Goal: Information Seeking & Learning: Understand process/instructions

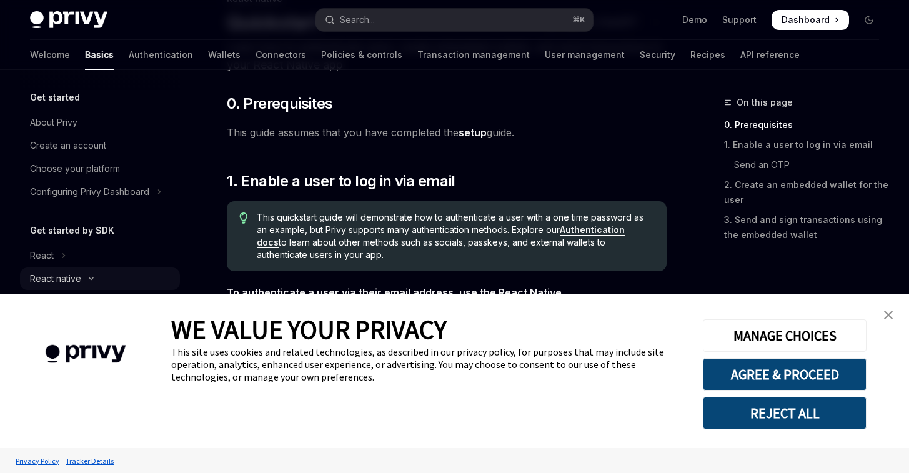
click at [79, 271] on div "React native" at bounding box center [55, 278] width 51 height 15
click at [894, 312] on link "close banner" at bounding box center [888, 314] width 25 height 25
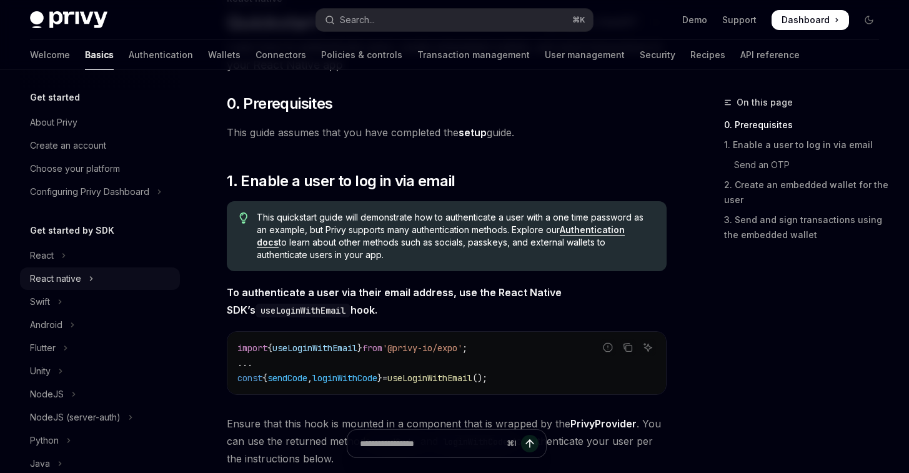
click at [48, 280] on div "React native" at bounding box center [55, 278] width 51 height 15
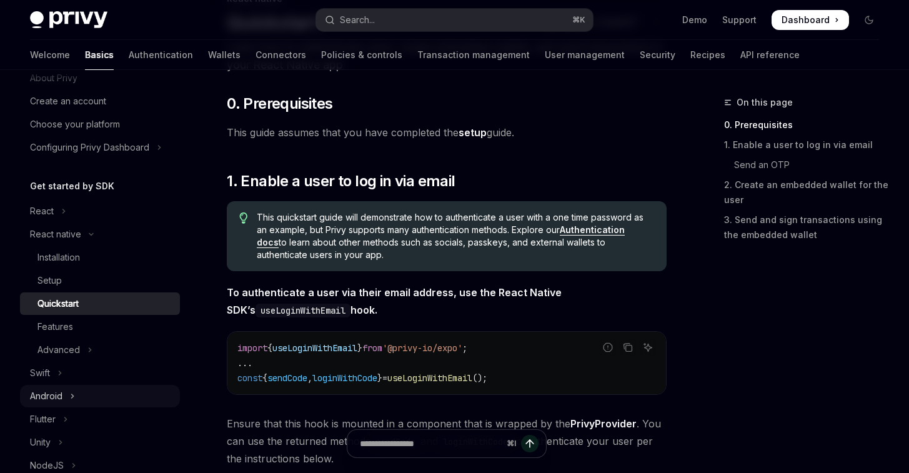
scroll to position [45, 0]
click at [53, 388] on div "Android" at bounding box center [46, 395] width 32 height 15
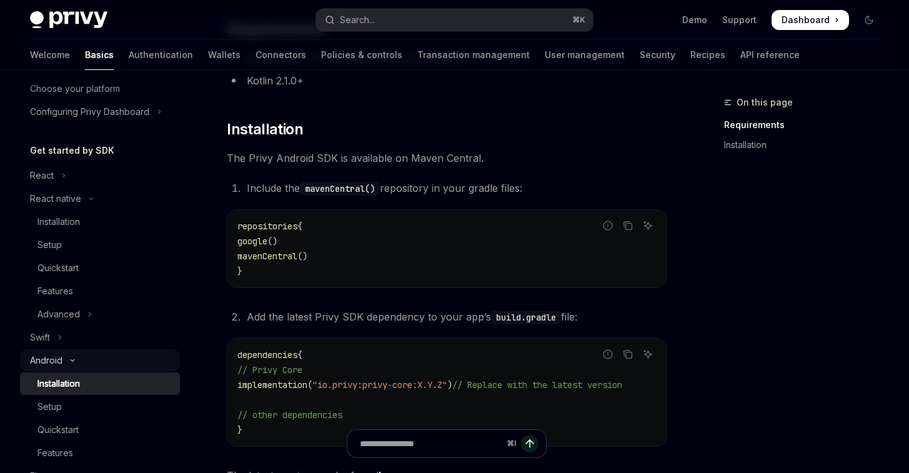
scroll to position [100, 0]
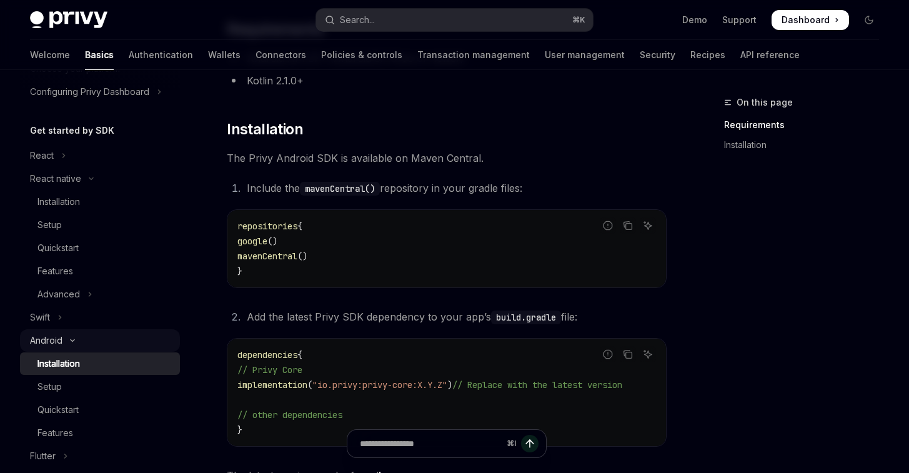
click at [62, 344] on button "Android" at bounding box center [100, 340] width 160 height 22
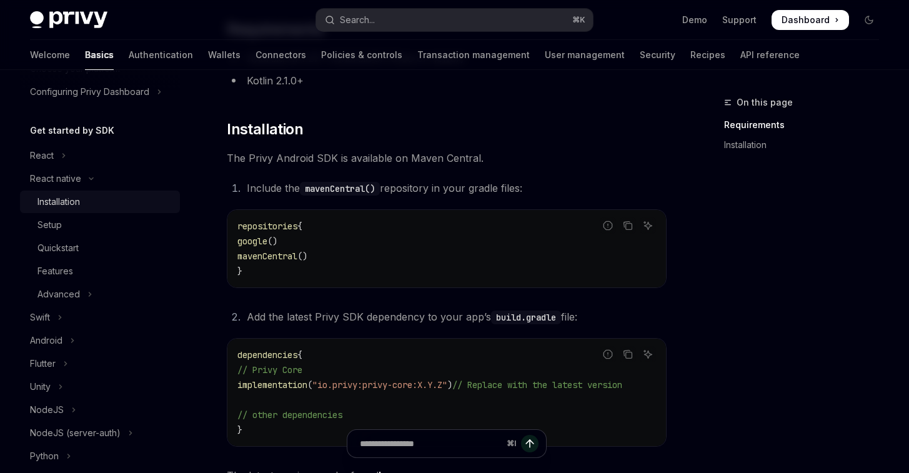
click at [61, 206] on div "Installation" at bounding box center [58, 201] width 42 height 15
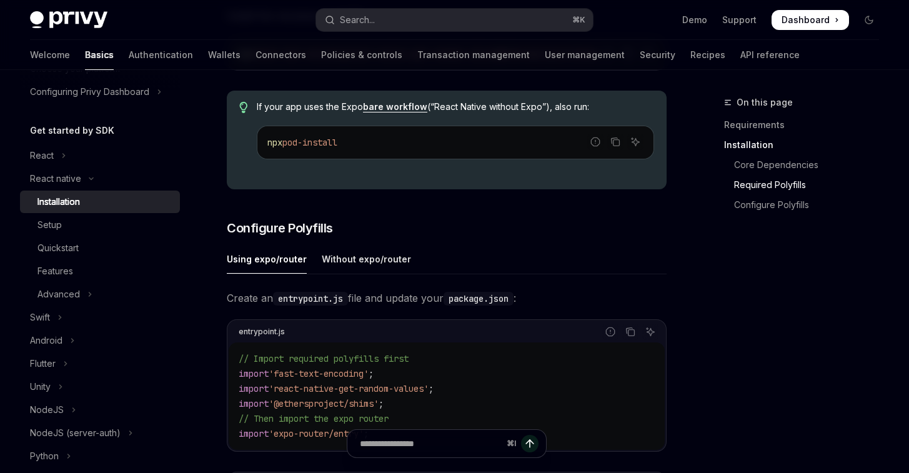
scroll to position [434, 0]
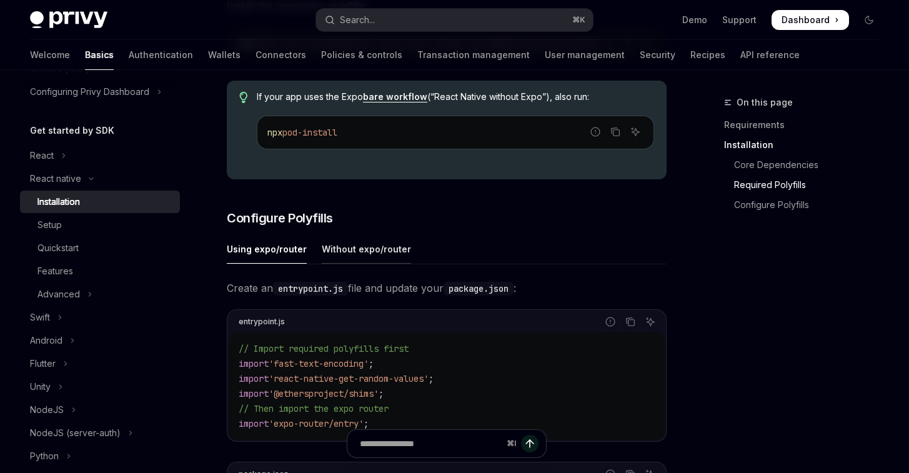
click at [352, 257] on div "Without expo/router" at bounding box center [366, 248] width 89 height 29
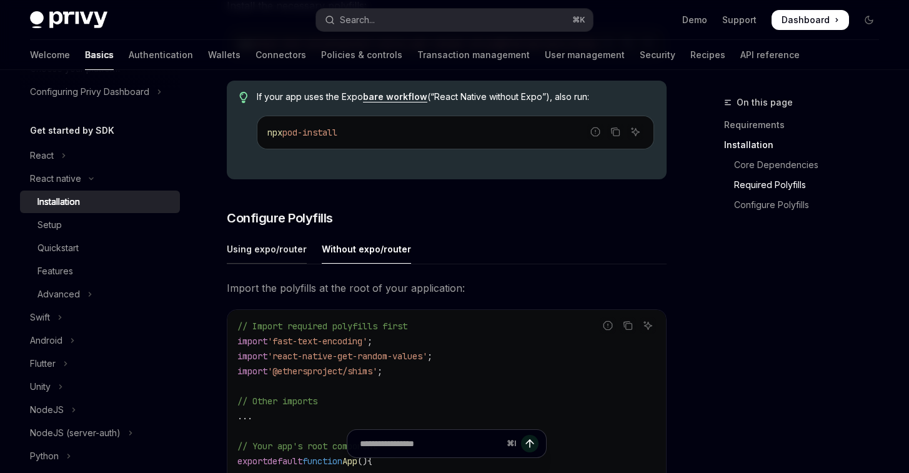
click at [269, 261] on div "Using expo/router" at bounding box center [267, 248] width 80 height 29
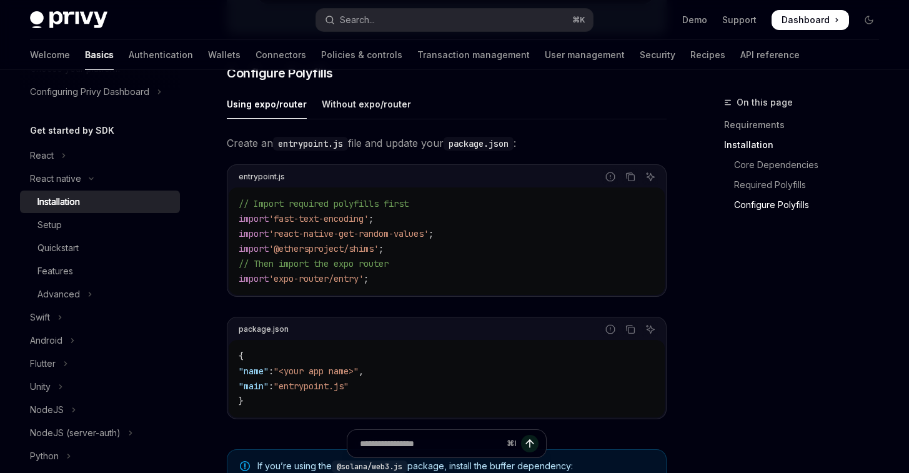
scroll to position [459, 0]
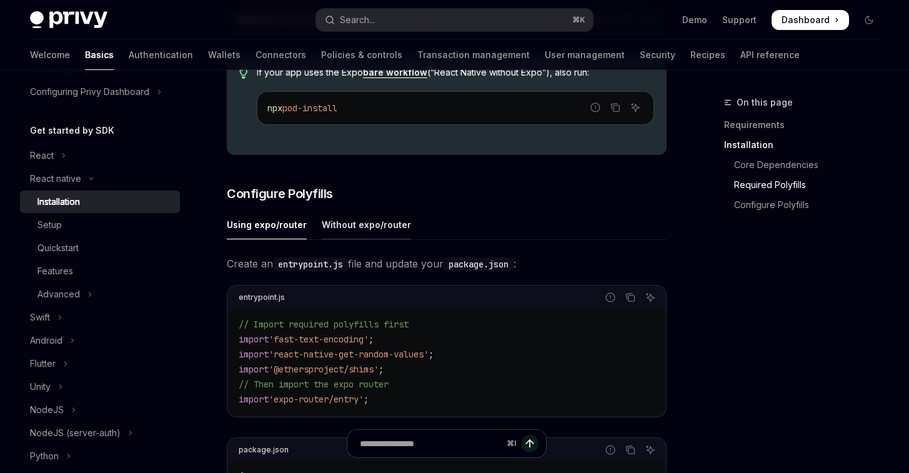
click at [346, 230] on div "Without expo/router" at bounding box center [366, 224] width 89 height 29
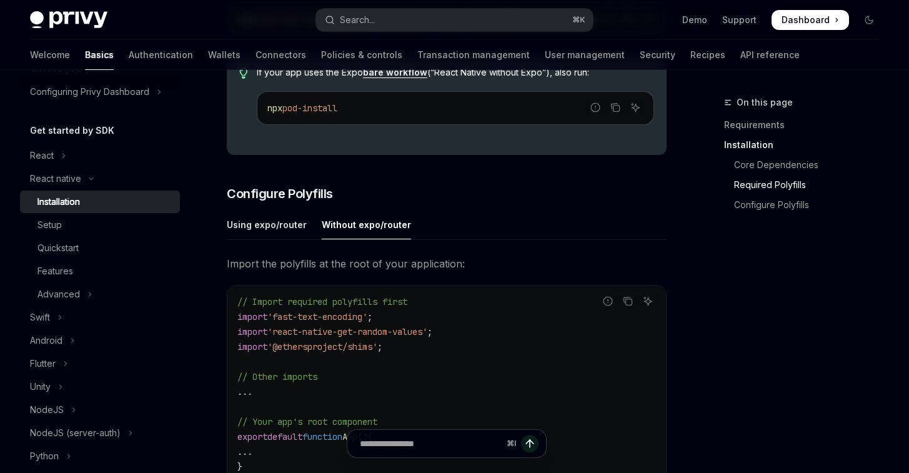
scroll to position [571, 0]
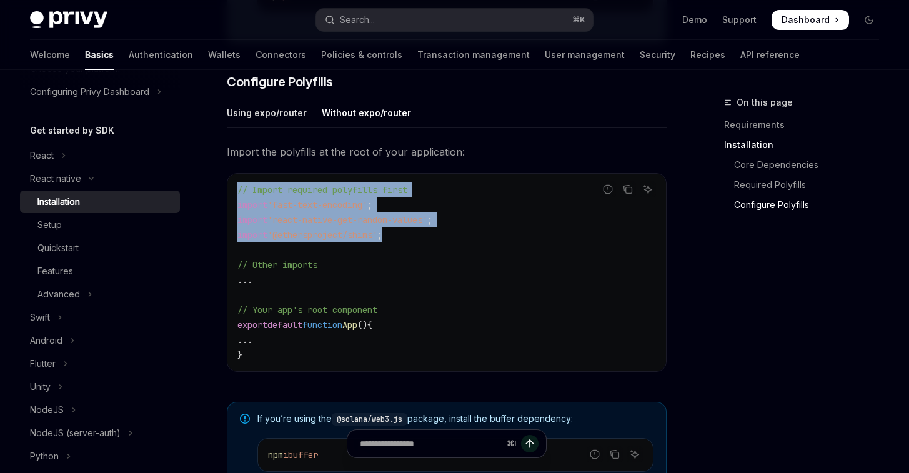
drag, startPoint x: 412, startPoint y: 250, endPoint x: 206, endPoint y: 196, distance: 213.7
click at [206, 196] on div "React native Installation OpenAI Open in ChatGPT OpenAI Open in ChatGPT ​ Requi…" at bounding box center [329, 190] width 679 height 1333
copy code "// Import required polyfills first import 'fast-text-encoding' ; import 'react-…"
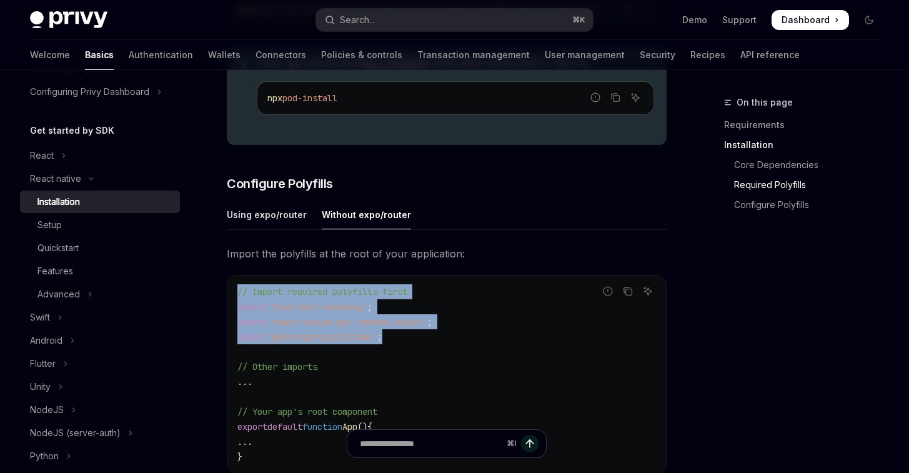
scroll to position [419, 0]
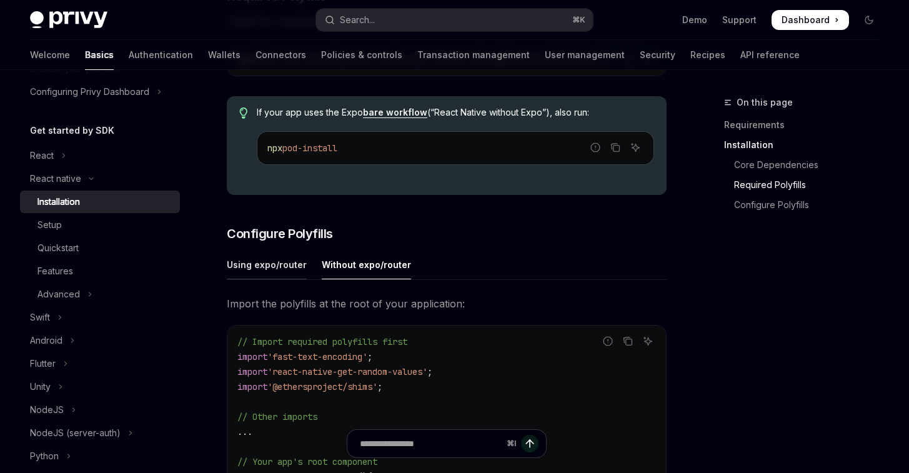
click at [276, 279] on div "Using expo/router" at bounding box center [267, 264] width 80 height 29
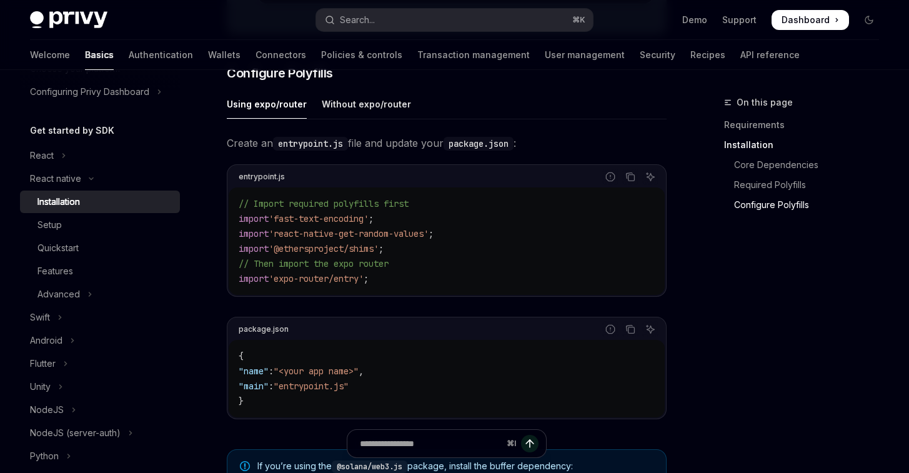
scroll to position [537, 0]
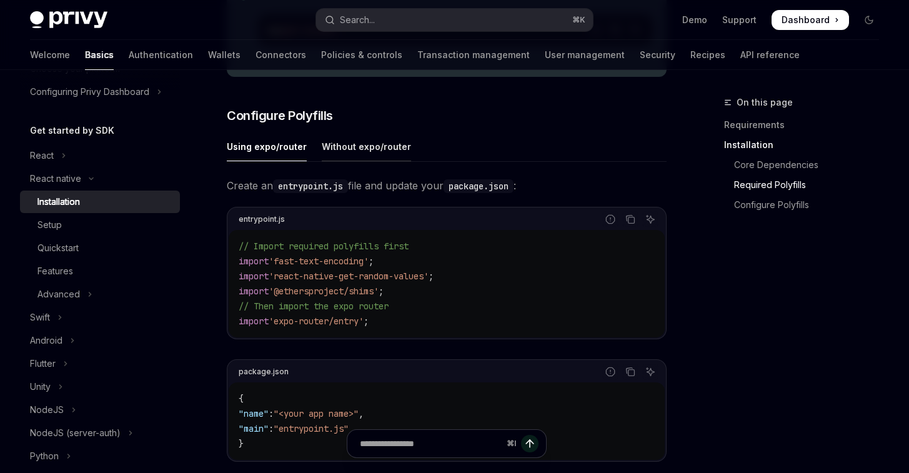
click at [345, 159] on div "Without expo/router" at bounding box center [366, 146] width 89 height 29
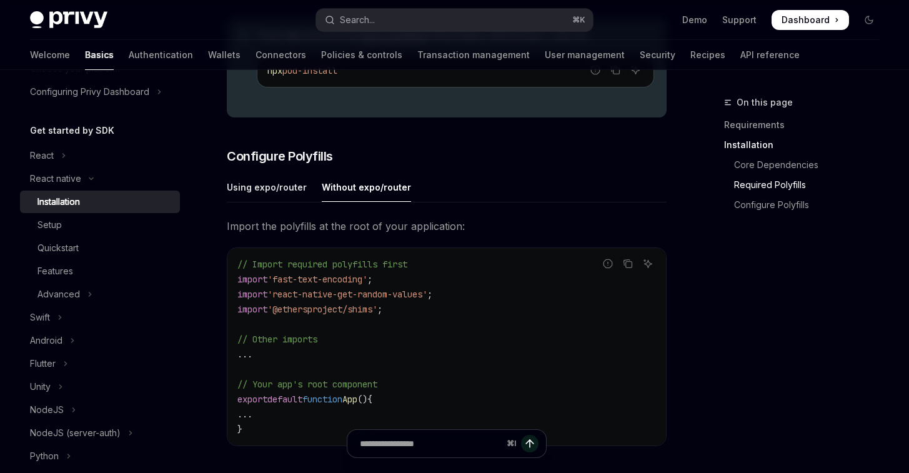
scroll to position [516, 0]
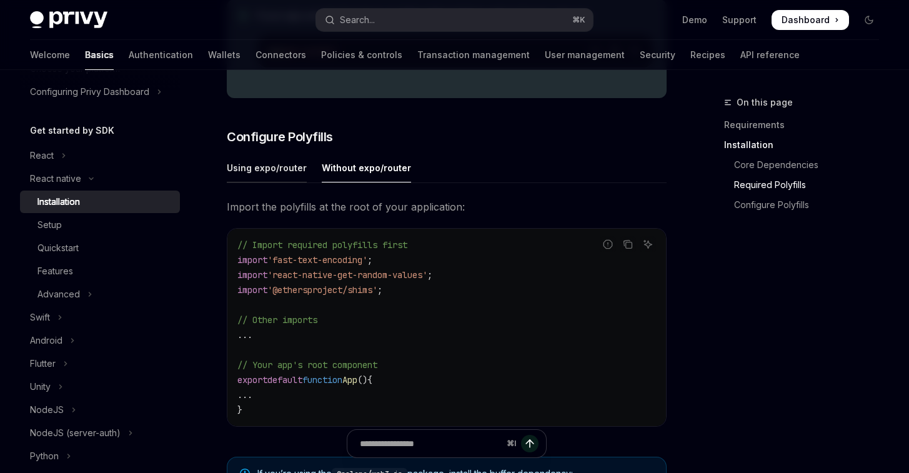
click at [272, 181] on div "Using expo/router" at bounding box center [267, 167] width 80 height 29
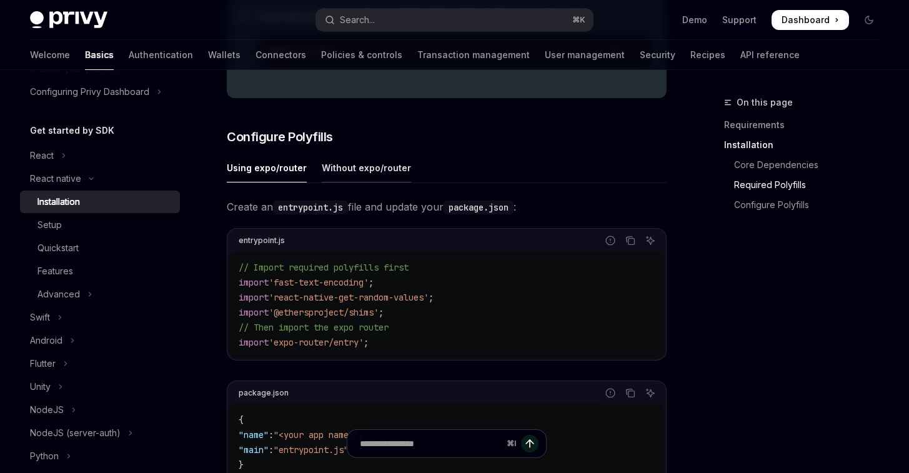
click at [344, 181] on div "Without expo/router" at bounding box center [366, 167] width 89 height 29
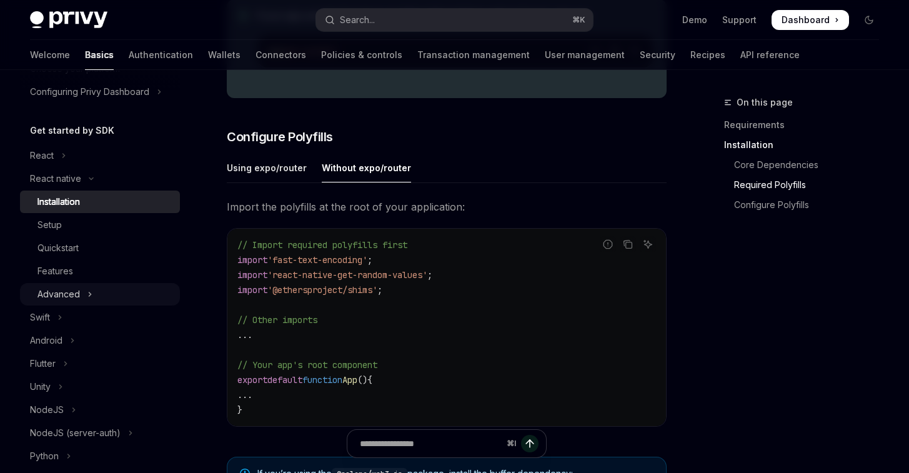
click at [92, 290] on button "Advanced" at bounding box center [100, 294] width 160 height 22
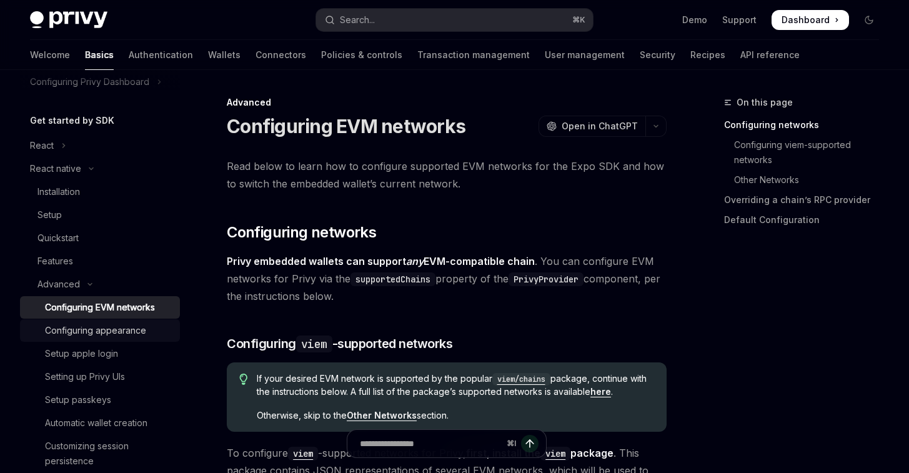
scroll to position [126, 0]
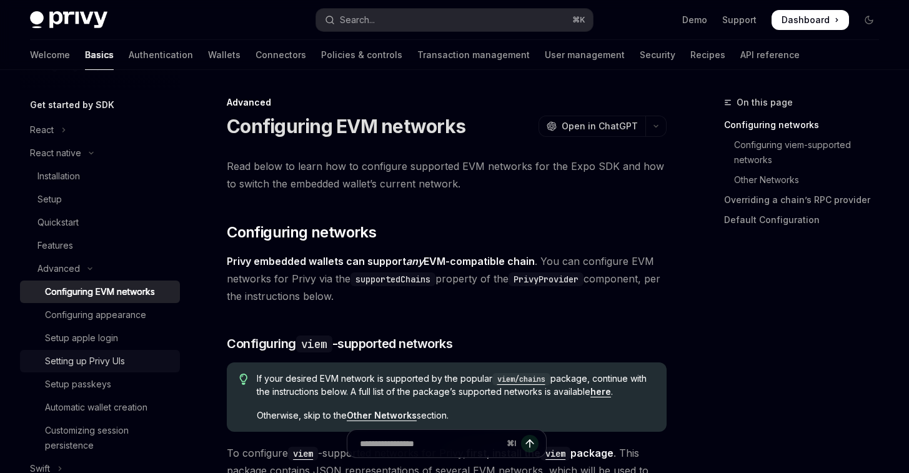
click at [132, 354] on div "Setting up Privy UIs" at bounding box center [108, 361] width 127 height 15
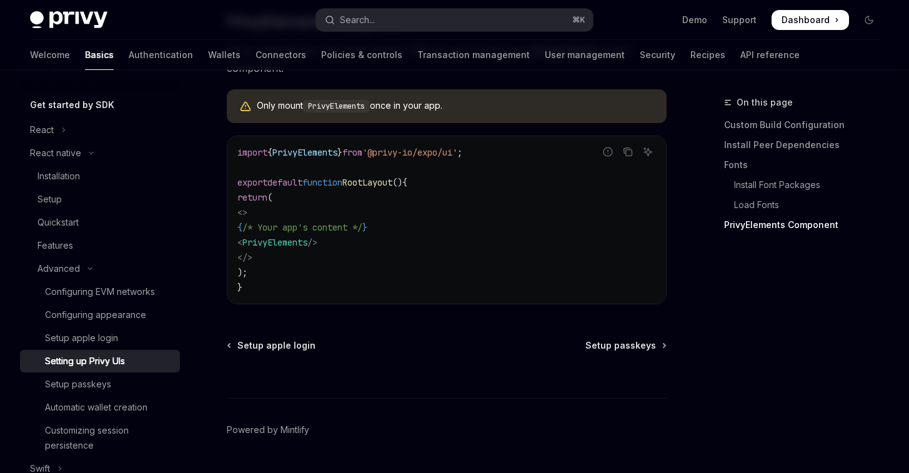
scroll to position [960, 0]
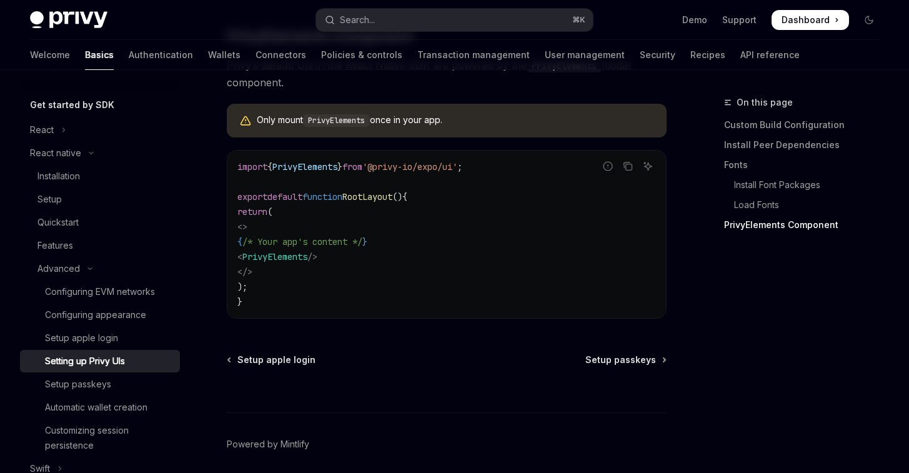
click at [327, 127] on code "PrivyElements" at bounding box center [336, 120] width 67 height 12
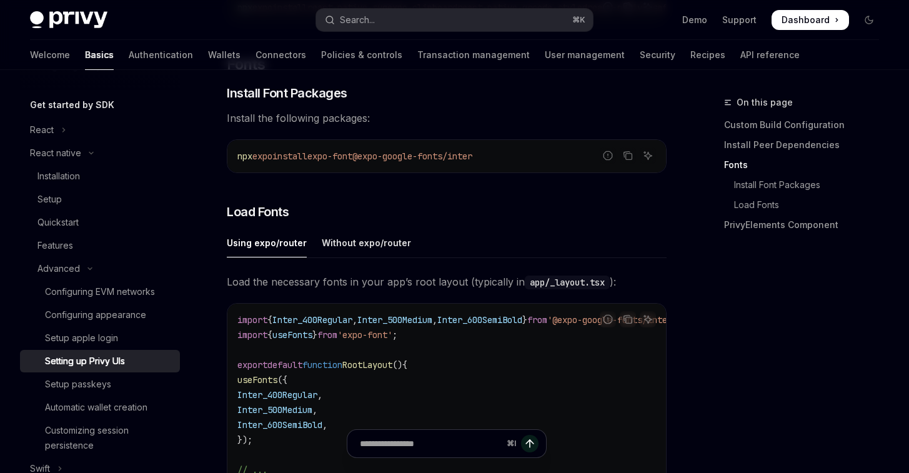
scroll to position [445, 0]
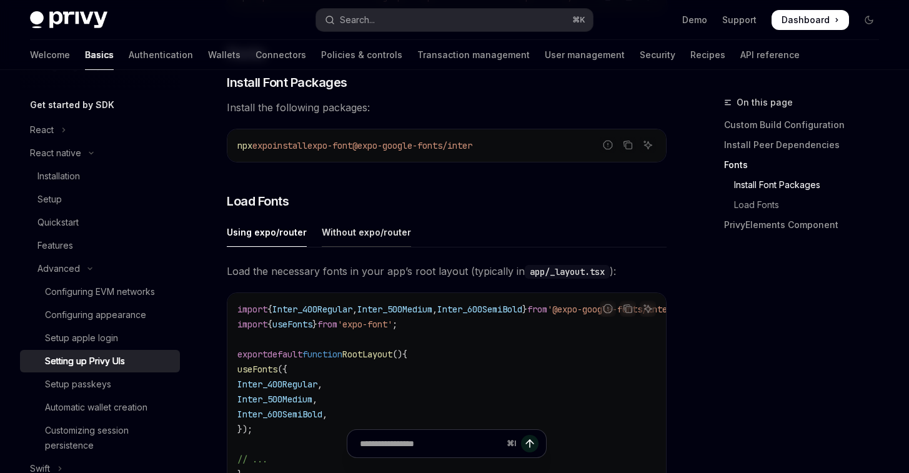
click at [377, 241] on div "Without expo/router" at bounding box center [366, 231] width 89 height 29
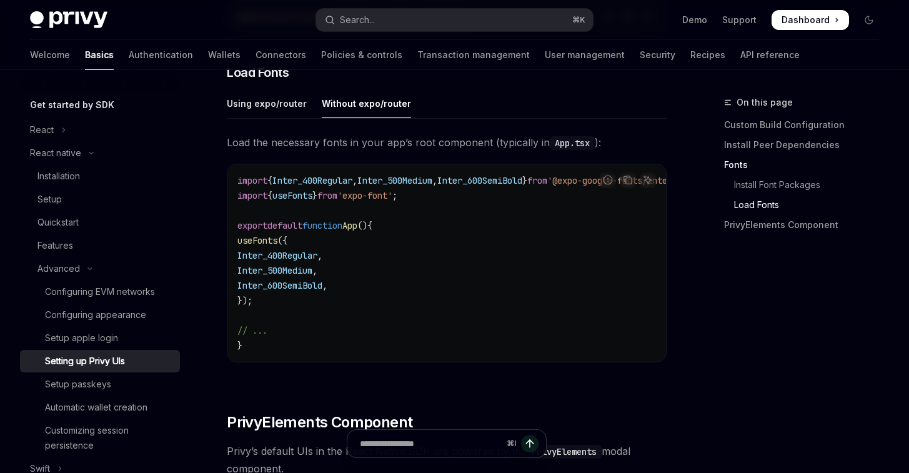
click at [423, 219] on code "import { Inter_400Regular , Inter_500Medium , Inter_600SemiBold } from '@expo-g…" at bounding box center [474, 263] width 475 height 180
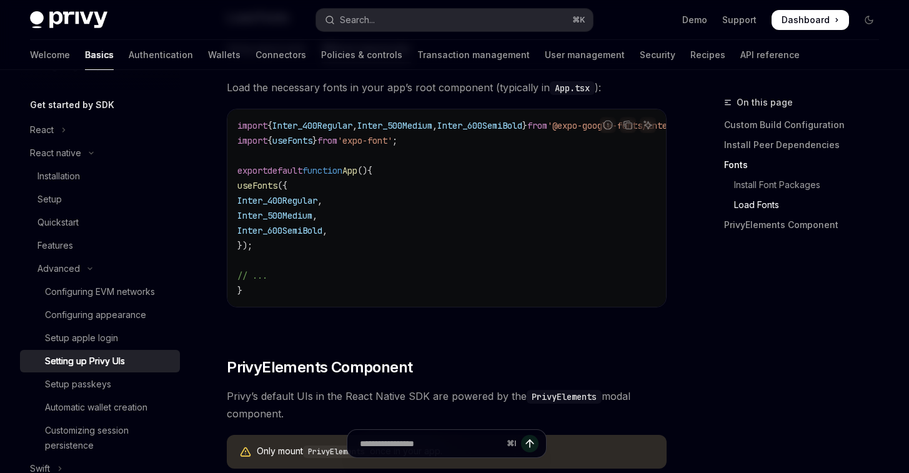
scroll to position [628, 0]
drag, startPoint x: 246, startPoint y: 191, endPoint x: 274, endPoint y: 246, distance: 62.3
click at [274, 246] on code "import { Inter_400Regular , Inter_500Medium , Inter_600SemiBold } from '@expo-g…" at bounding box center [474, 209] width 475 height 180
copy code "useFonts ({ Inter_400Regular , Inter_500Medium , Inter_600SemiBold , });"
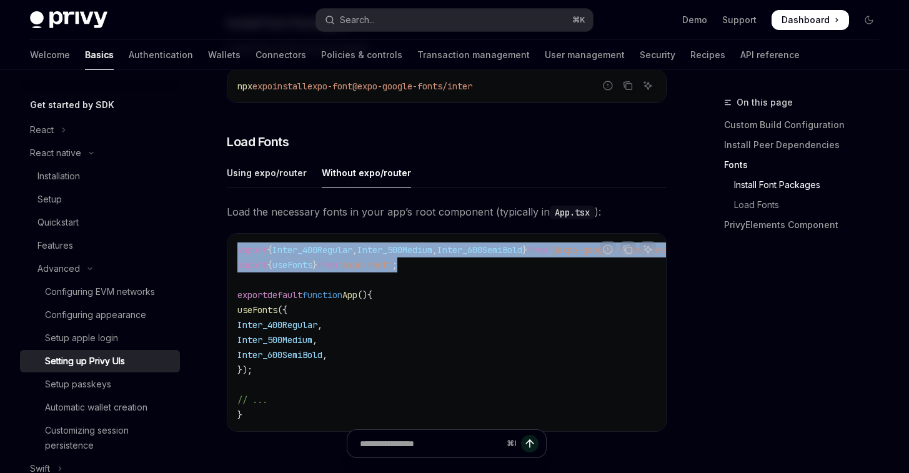
drag, startPoint x: 448, startPoint y: 266, endPoint x: 234, endPoint y: 246, distance: 215.3
click at [234, 246] on div "import { Inter_400Regular , Inter_500Medium , Inter_600SemiBold } from '@expo-g…" at bounding box center [446, 332] width 439 height 197
copy code "import { Inter_400Regular , Inter_500Medium , Inter_600SemiBold } from '@expo-g…"
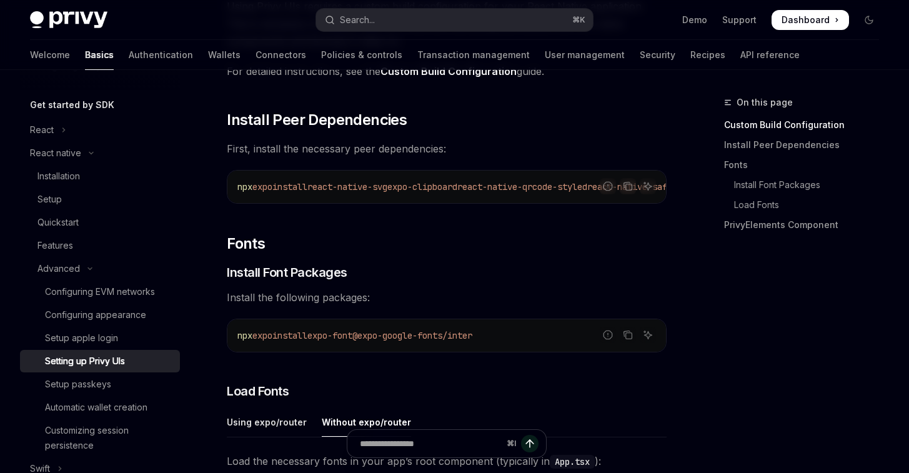
scroll to position [0, 0]
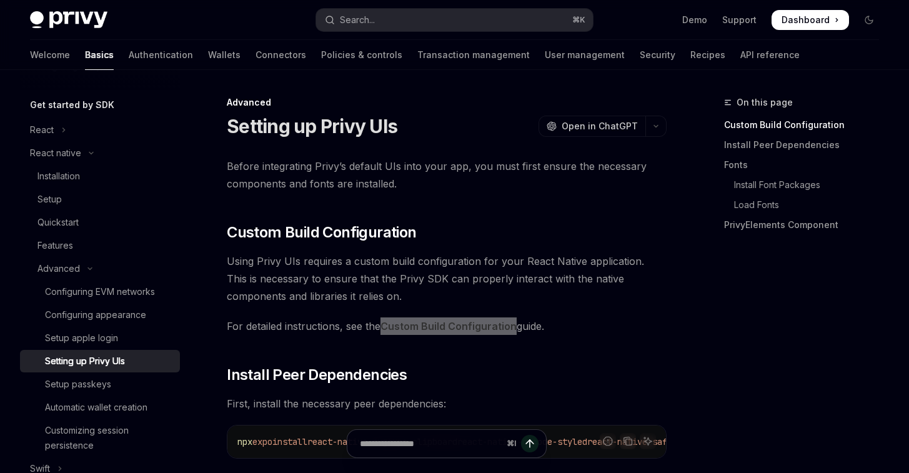
drag, startPoint x: 433, startPoint y: 323, endPoint x: 407, endPoint y: 326, distance: 25.7
click at [407, 326] on link "Custom Build Configuration" at bounding box center [449, 326] width 136 height 13
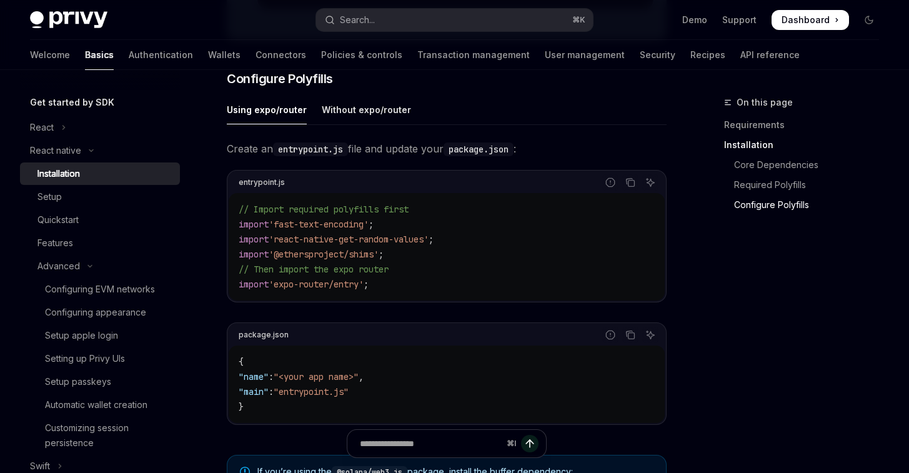
scroll to position [568, 0]
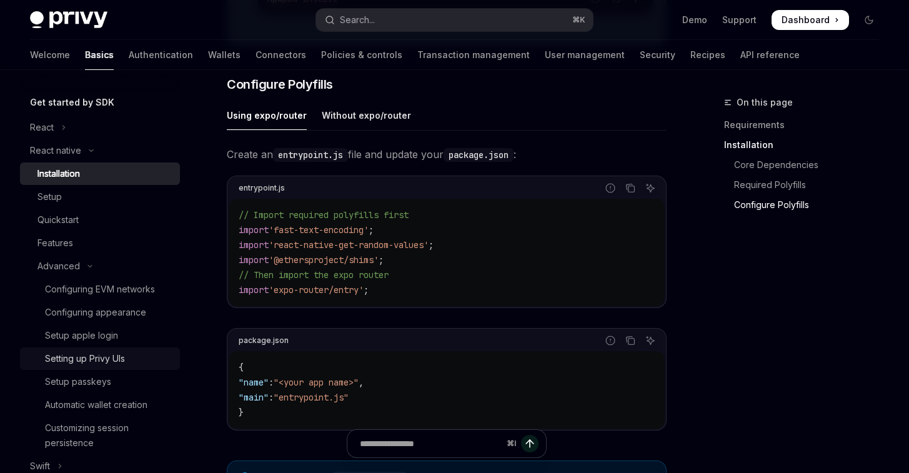
click at [83, 352] on div "Setting up Privy UIs" at bounding box center [85, 358] width 80 height 15
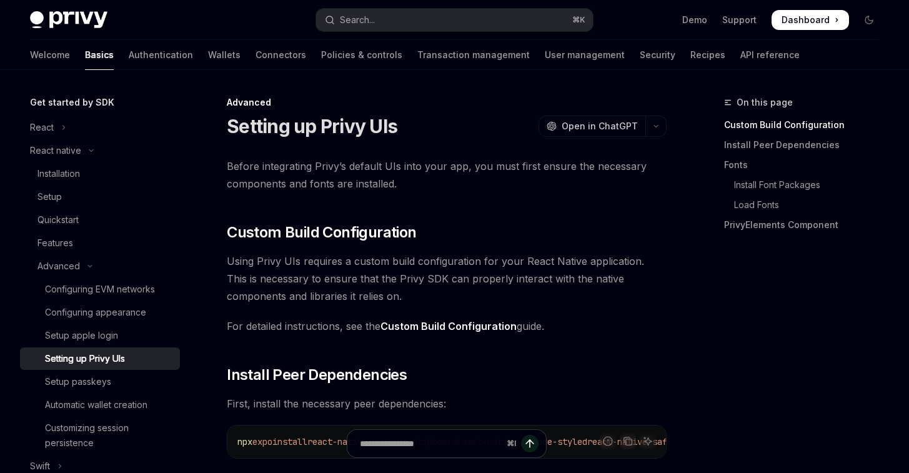
click at [427, 326] on link "Custom Build Configuration" at bounding box center [449, 326] width 136 height 13
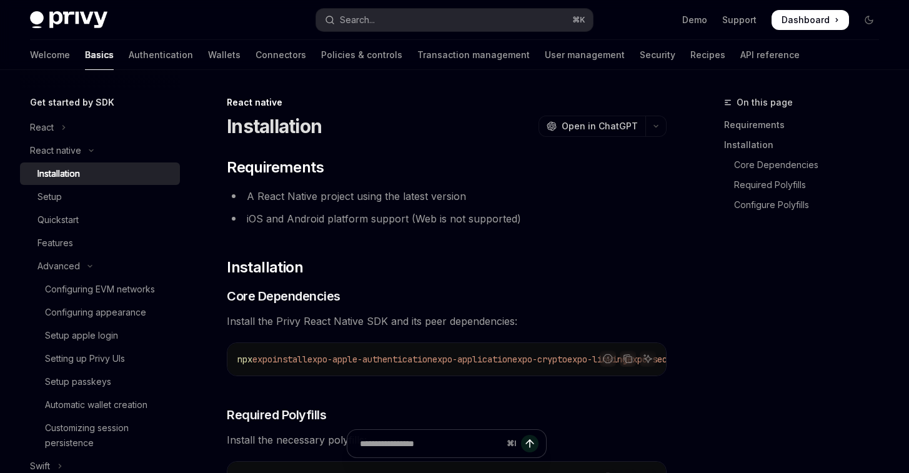
scroll to position [1021, 0]
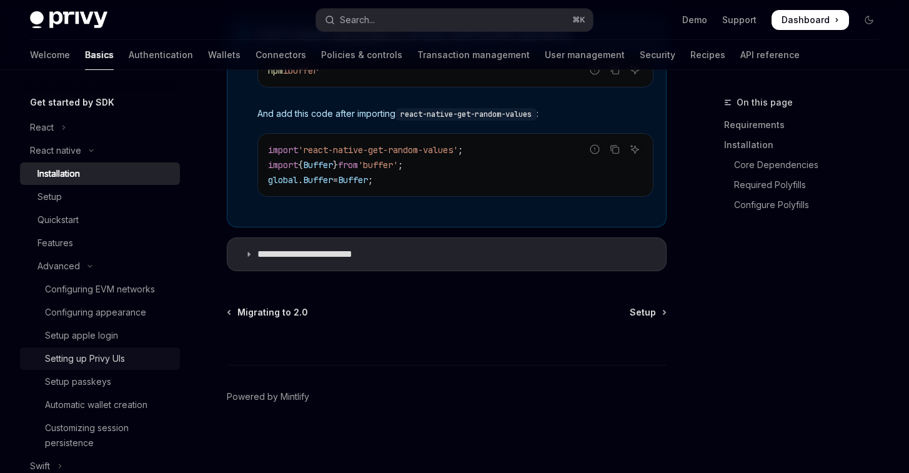
click at [92, 354] on div "Setting up Privy UIs" at bounding box center [85, 358] width 80 height 15
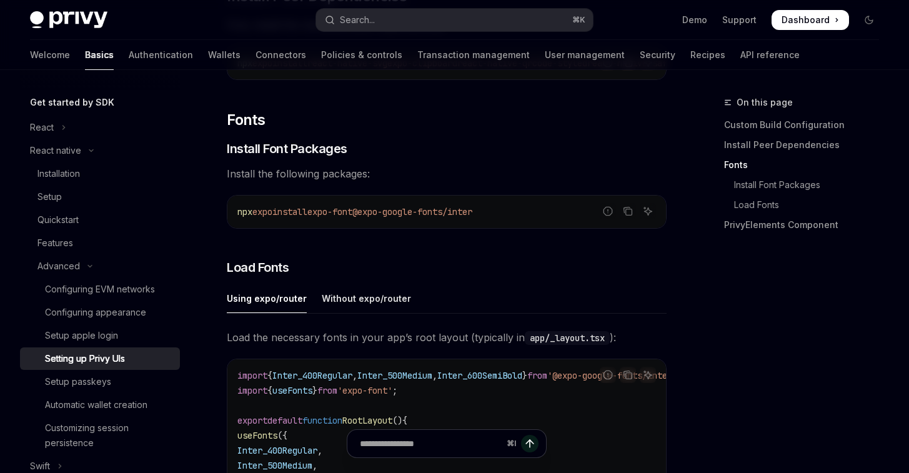
scroll to position [403, 0]
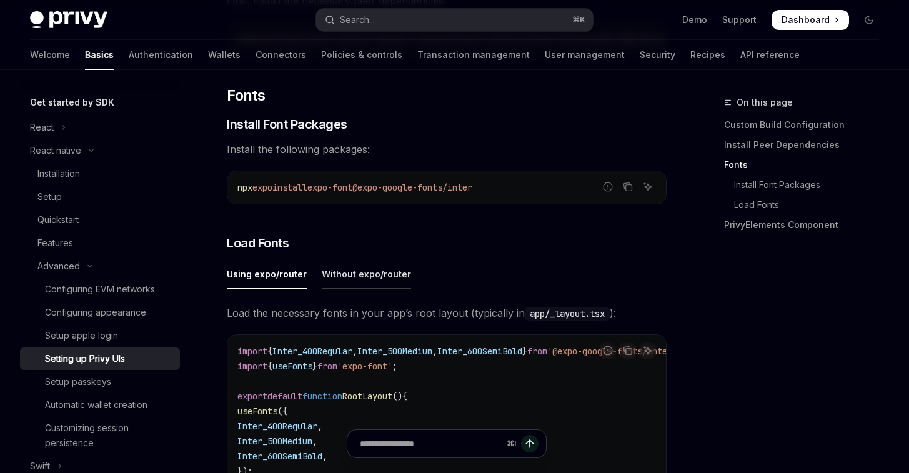
click at [367, 283] on div "Without expo/router" at bounding box center [366, 273] width 89 height 29
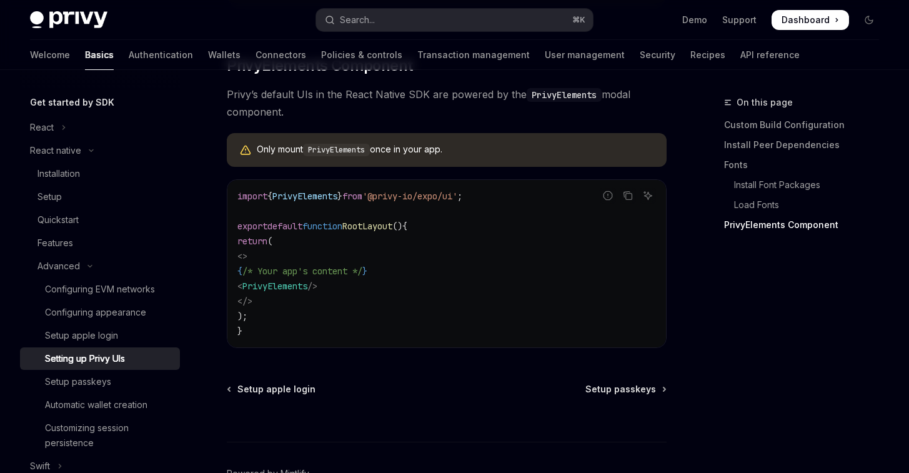
scroll to position [1006, 0]
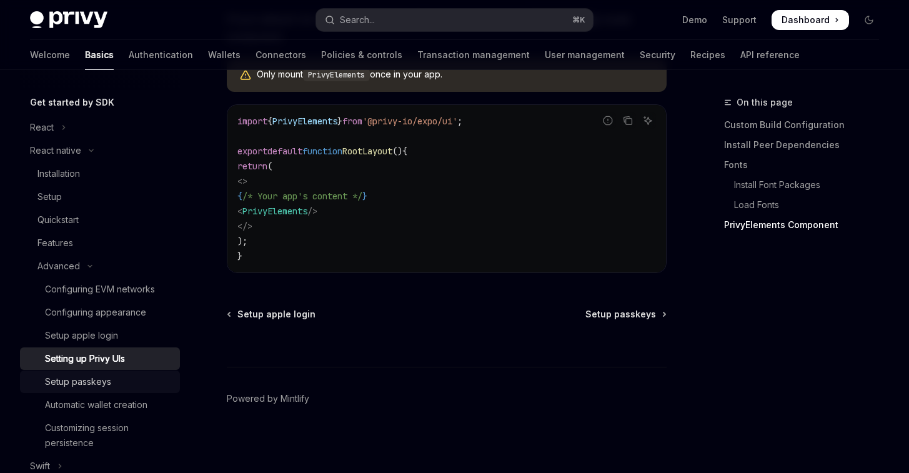
click at [97, 386] on div "Setup passkeys" at bounding box center [78, 381] width 66 height 15
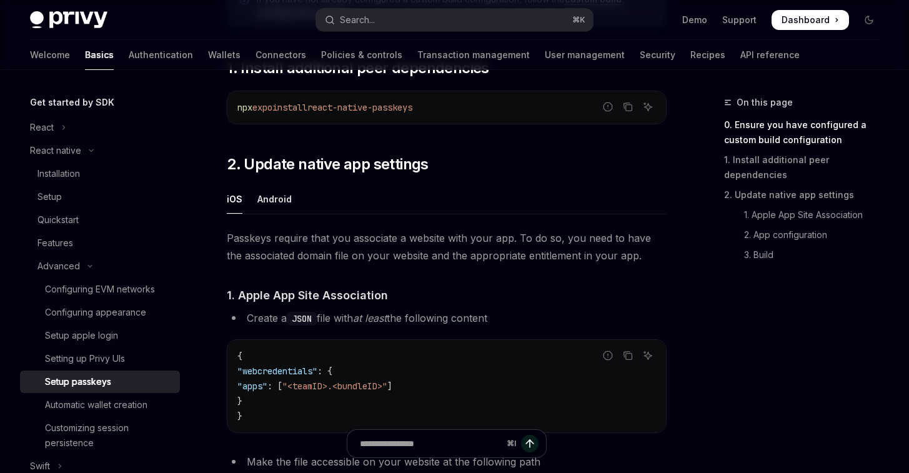
scroll to position [289, 0]
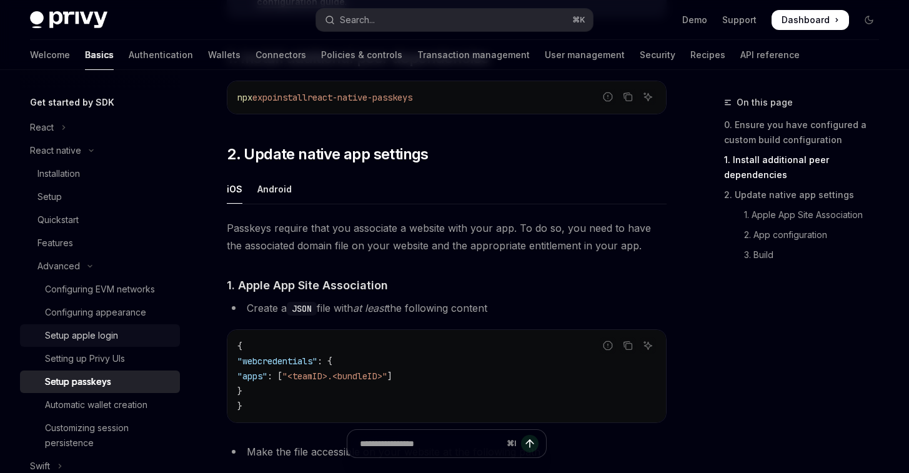
click at [52, 338] on div "Setup apple login" at bounding box center [81, 335] width 73 height 15
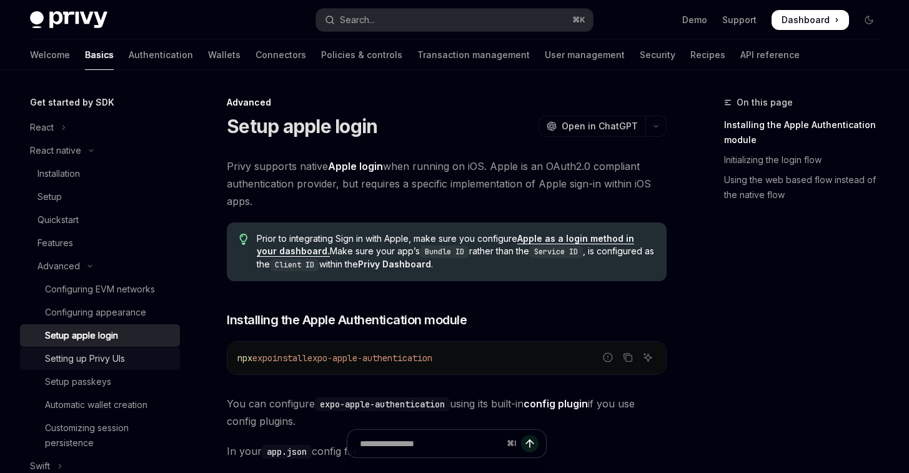
click at [77, 358] on div "Setting up Privy UIs" at bounding box center [85, 358] width 80 height 15
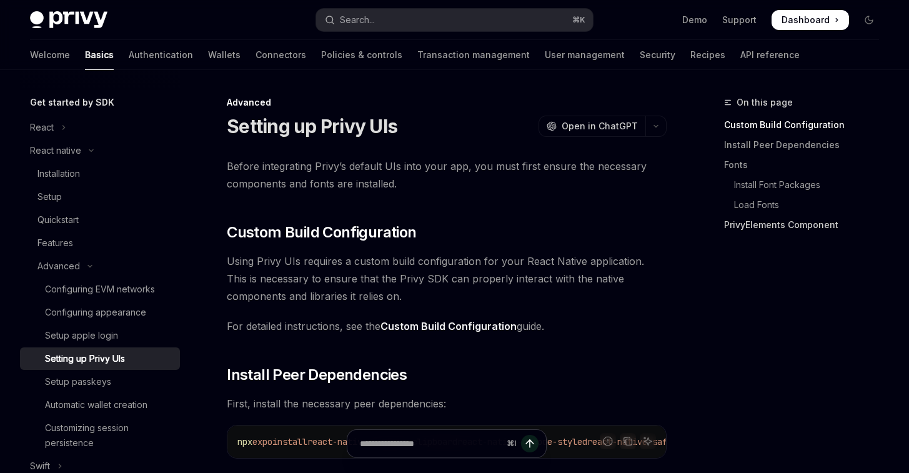
click at [752, 216] on link "PrivyElements Component" at bounding box center [806, 225] width 165 height 20
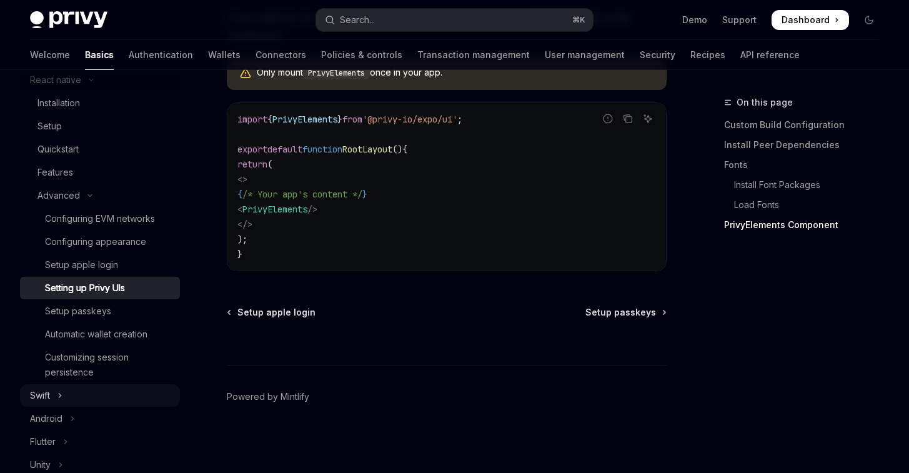
scroll to position [133, 0]
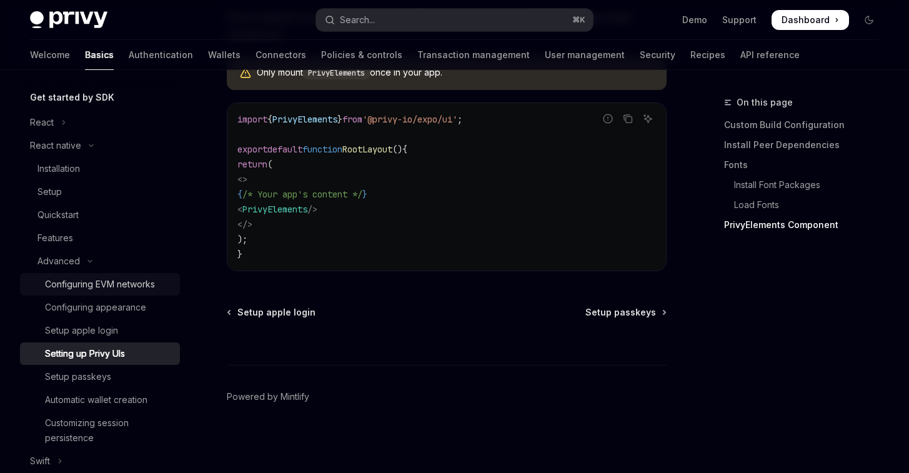
click at [103, 279] on div "Configuring EVM networks" at bounding box center [100, 284] width 110 height 15
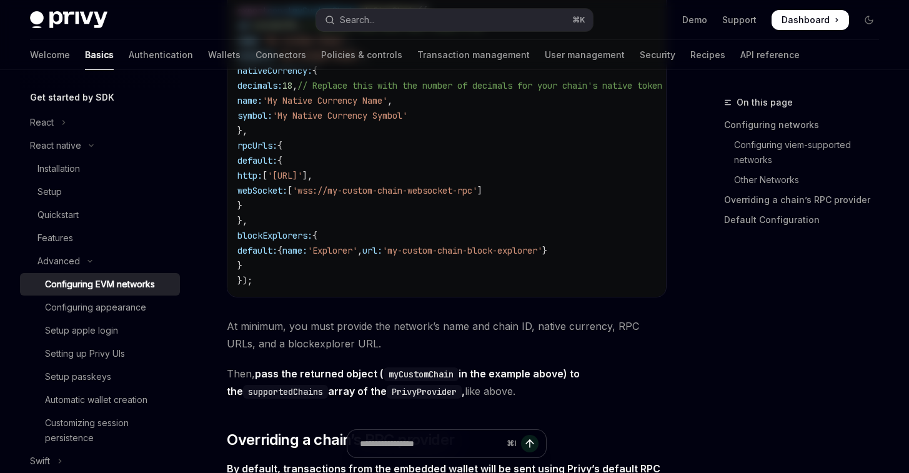
type textarea "*"
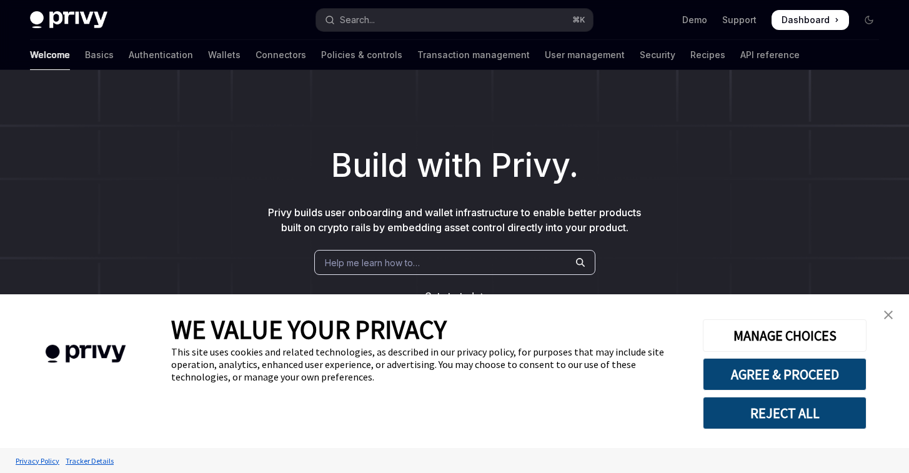
click at [884, 317] on img "close banner" at bounding box center [888, 315] width 9 height 9
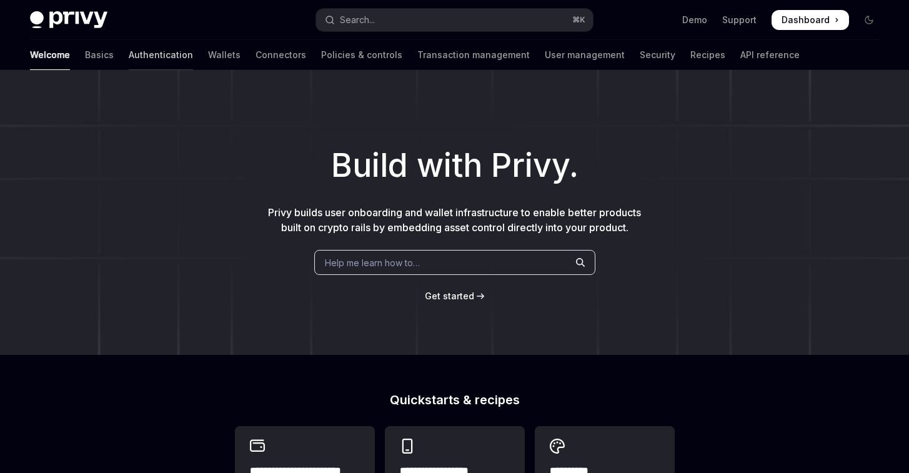
click at [129, 57] on link "Authentication" at bounding box center [161, 55] width 64 height 30
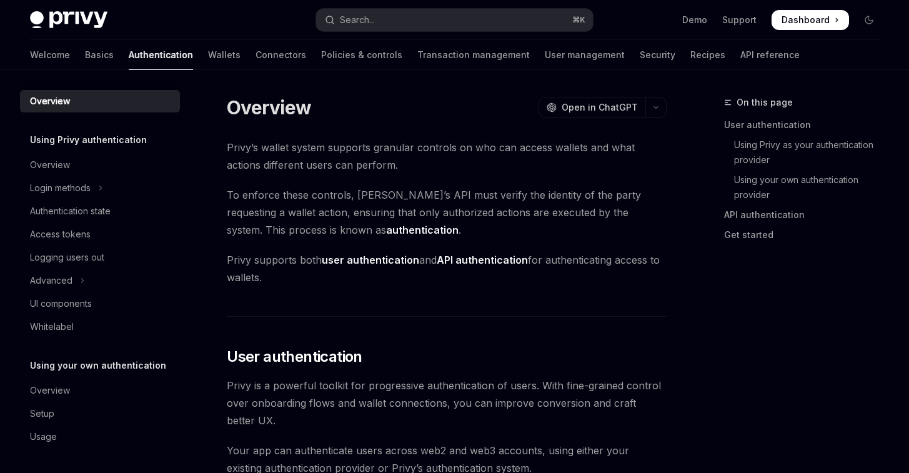
type textarea "*"
click at [677, 19] on div "Demo Support Dashboard Dashboard" at bounding box center [741, 20] width 276 height 20
click at [685, 19] on div "Demo Support Dashboard Dashboard" at bounding box center [741, 20] width 276 height 20
click at [696, 21] on link "Demo" at bounding box center [694, 20] width 25 height 12
